Goal: Check status

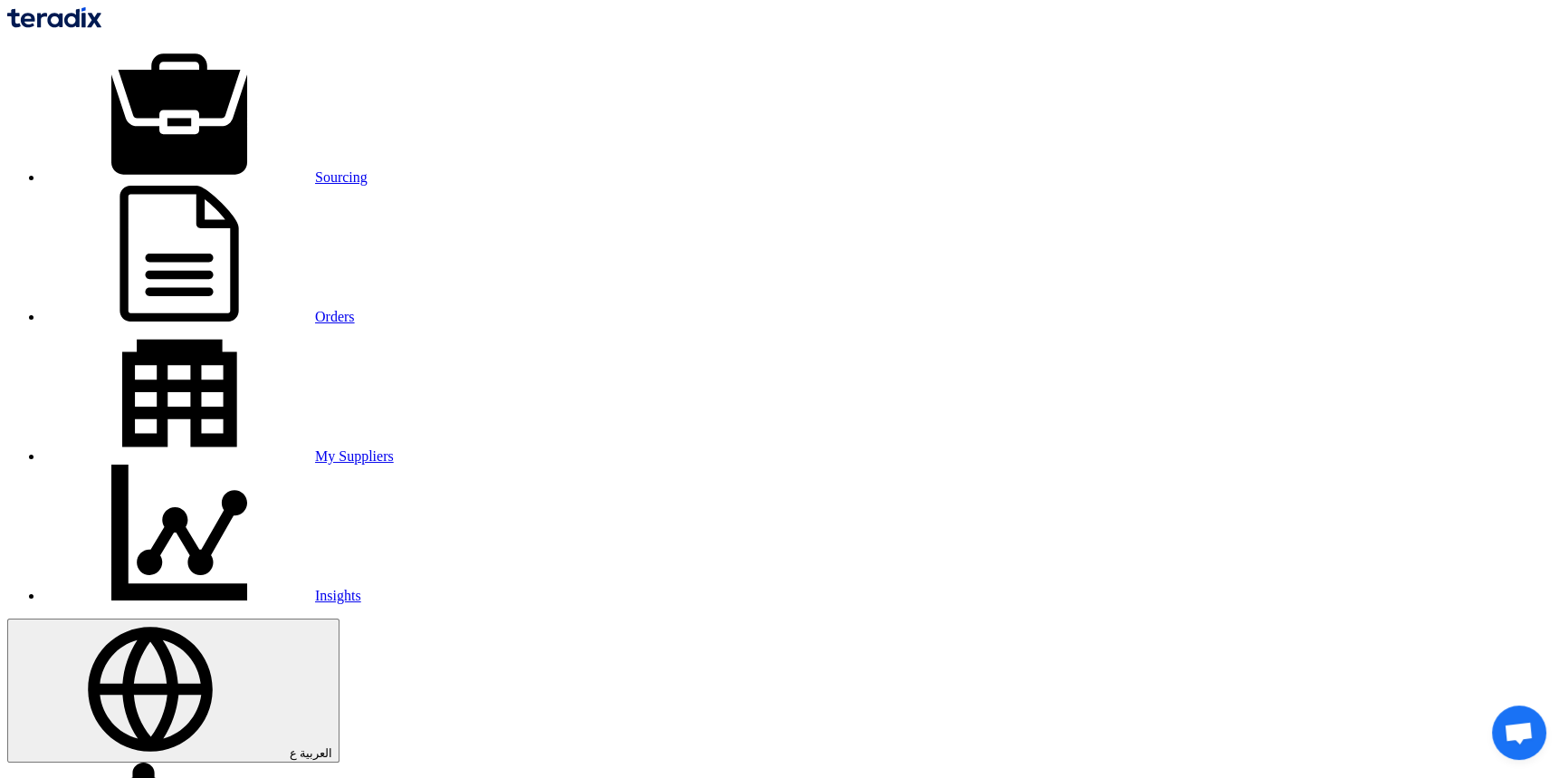
click at [359, 170] on link "Sourcing" at bounding box center [205, 177] width 324 height 16
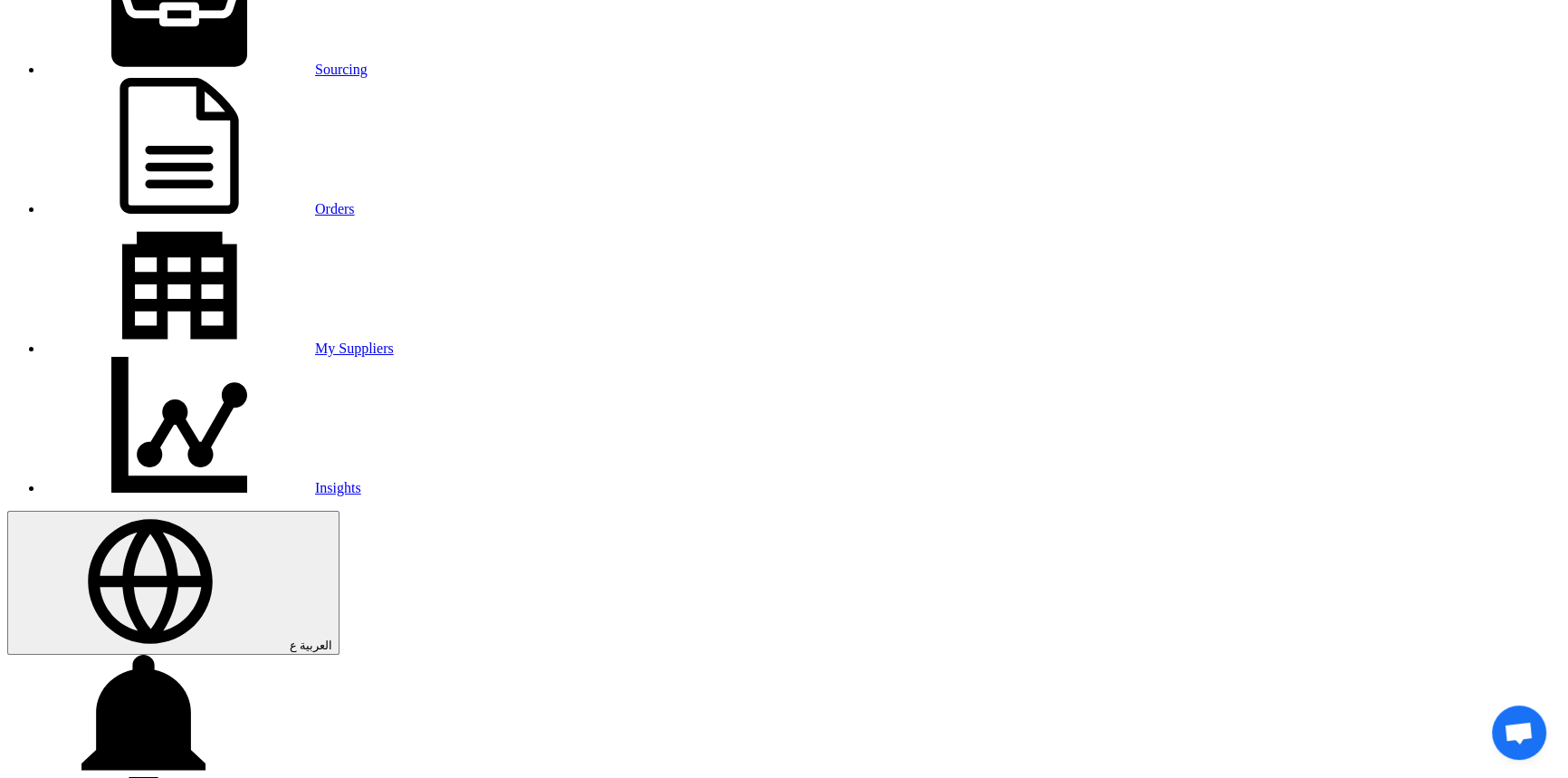
scroll to position [83, 0]
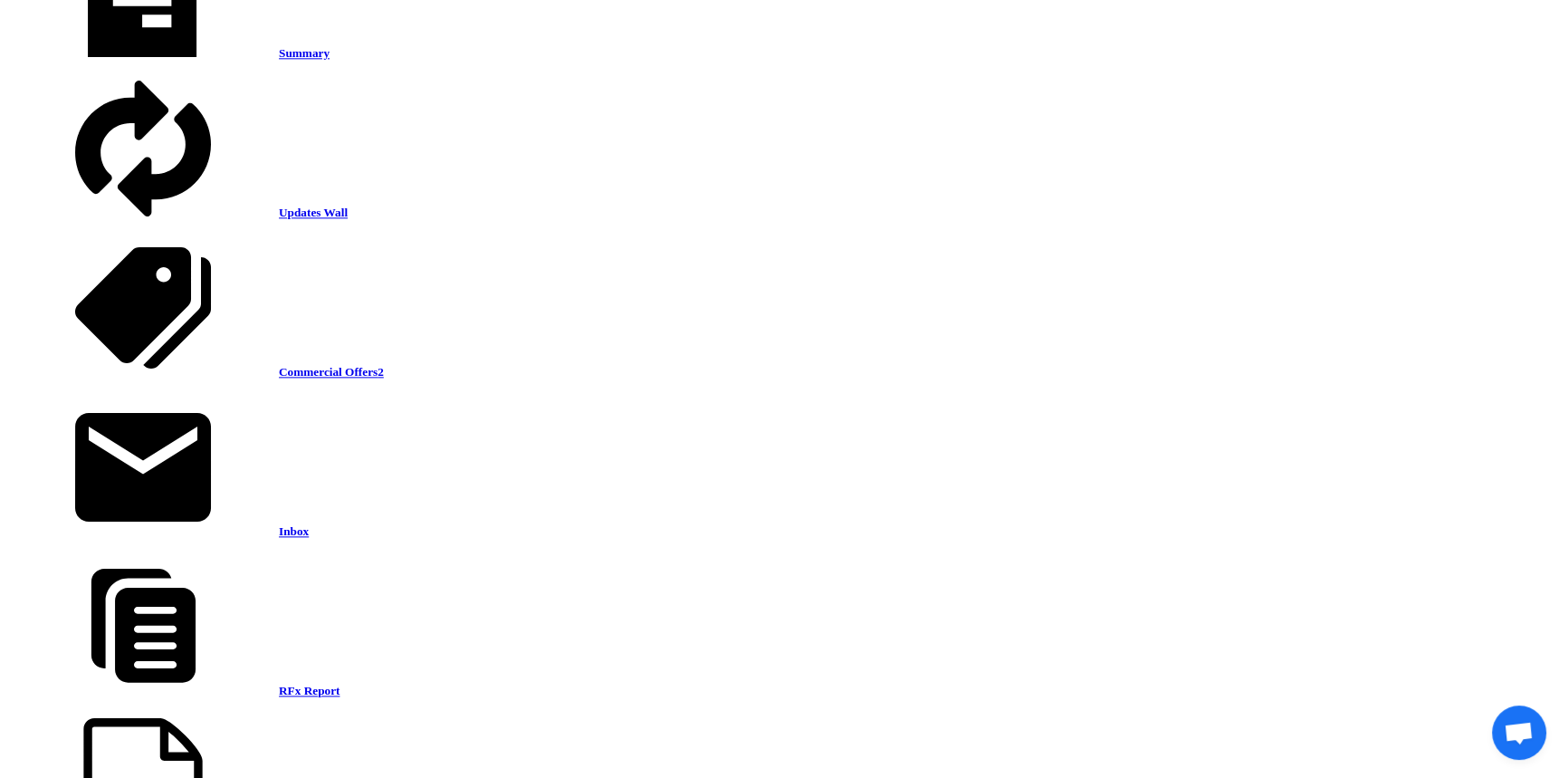
scroll to position [2821, 0]
